Goal: Find specific page/section: Find specific page/section

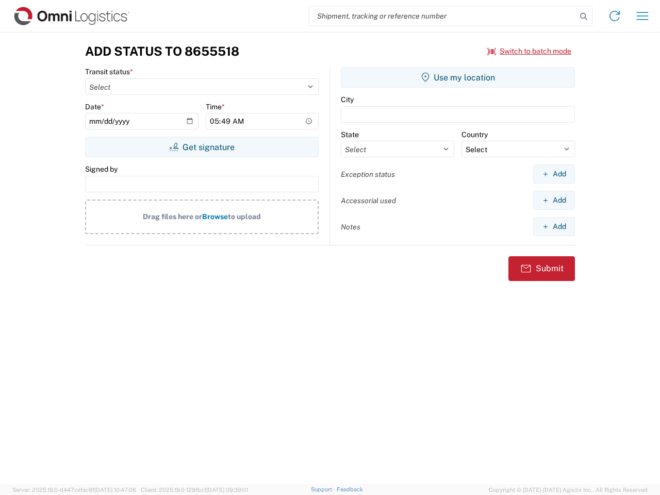
click at [443, 16] on input "search" at bounding box center [442, 16] width 267 height 20
click at [584, 17] on icon at bounding box center [584, 16] width 14 height 14
click at [615, 16] on icon at bounding box center [615, 16] width 17 height 17
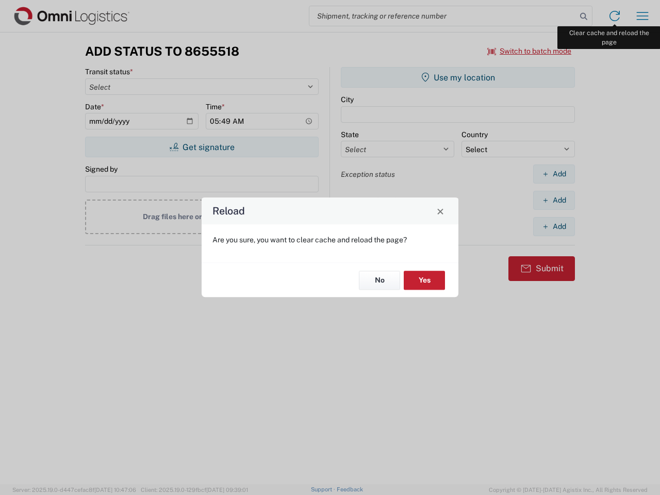
click at [643, 16] on div "Reload Are you sure, you want to clear cache and reload the page? No Yes" at bounding box center [330, 247] width 660 height 495
click at [530, 51] on div "Reload Are you sure, you want to clear cache and reload the page? No Yes" at bounding box center [330, 247] width 660 height 495
click at [202, 147] on div "Reload Are you sure, you want to clear cache and reload the page? No Yes" at bounding box center [330, 247] width 660 height 495
click at [458, 77] on div "Reload Are you sure, you want to clear cache and reload the page? No Yes" at bounding box center [330, 247] width 660 height 495
click at [554, 174] on div "Reload Are you sure, you want to clear cache and reload the page? No Yes" at bounding box center [330, 247] width 660 height 495
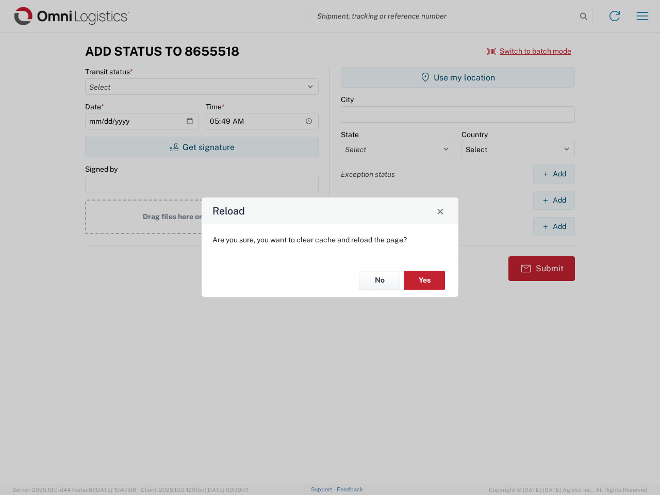
click at [554, 200] on div "Reload Are you sure, you want to clear cache and reload the page? No Yes" at bounding box center [330, 247] width 660 height 495
click at [554, 226] on div "Reload Are you sure, you want to clear cache and reload the page? No Yes" at bounding box center [330, 247] width 660 height 495
